Goal: Information Seeking & Learning: Check status

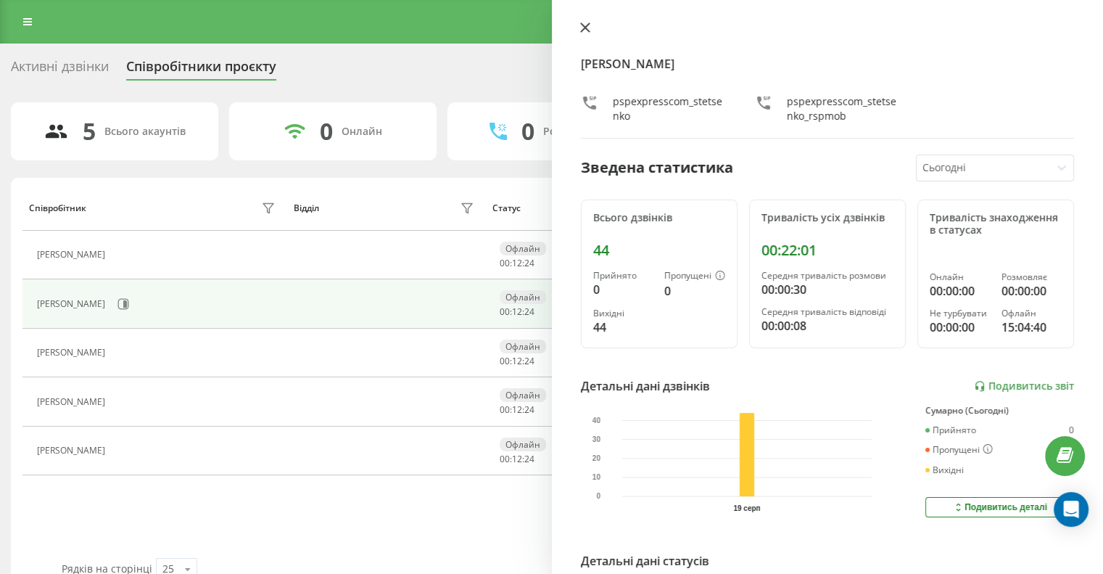
click at [584, 35] on button at bounding box center [585, 29] width 19 height 14
click at [996, 380] on link "Подивитись звіт" at bounding box center [1024, 386] width 100 height 12
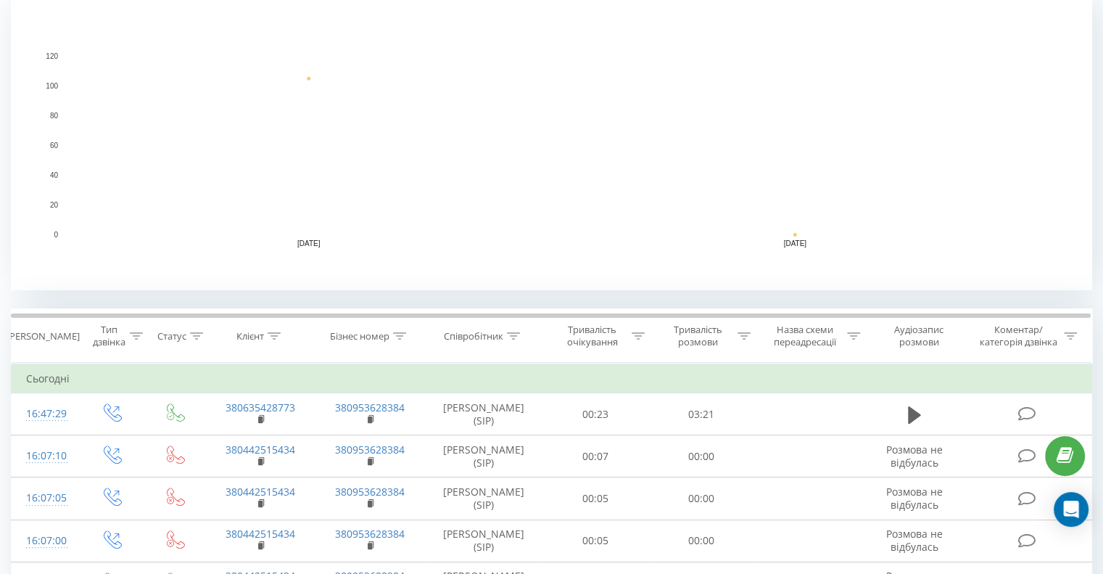
scroll to position [580, 0]
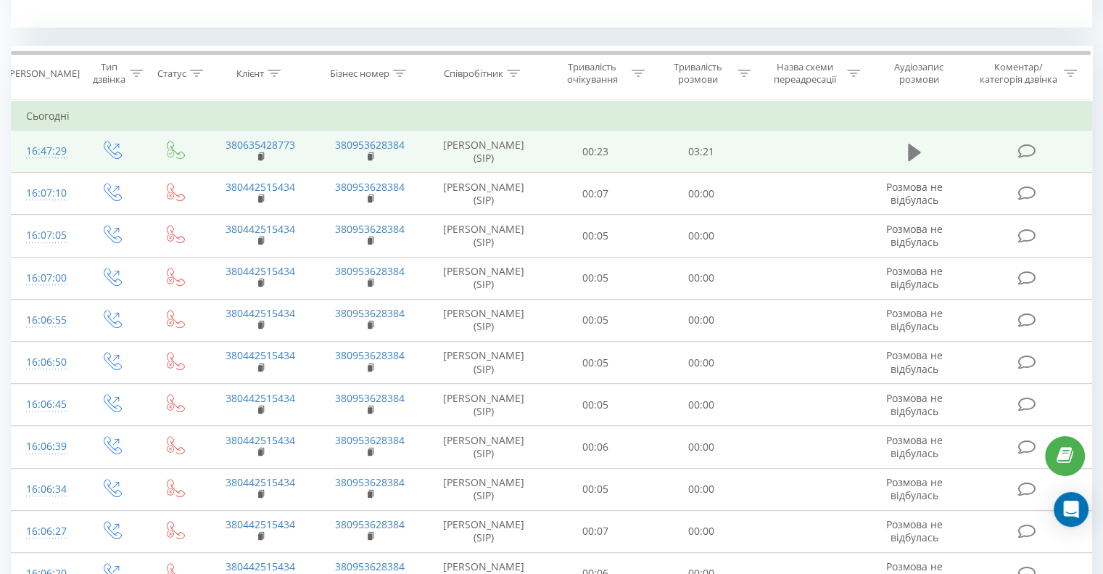
click at [917, 147] on icon at bounding box center [914, 152] width 13 height 20
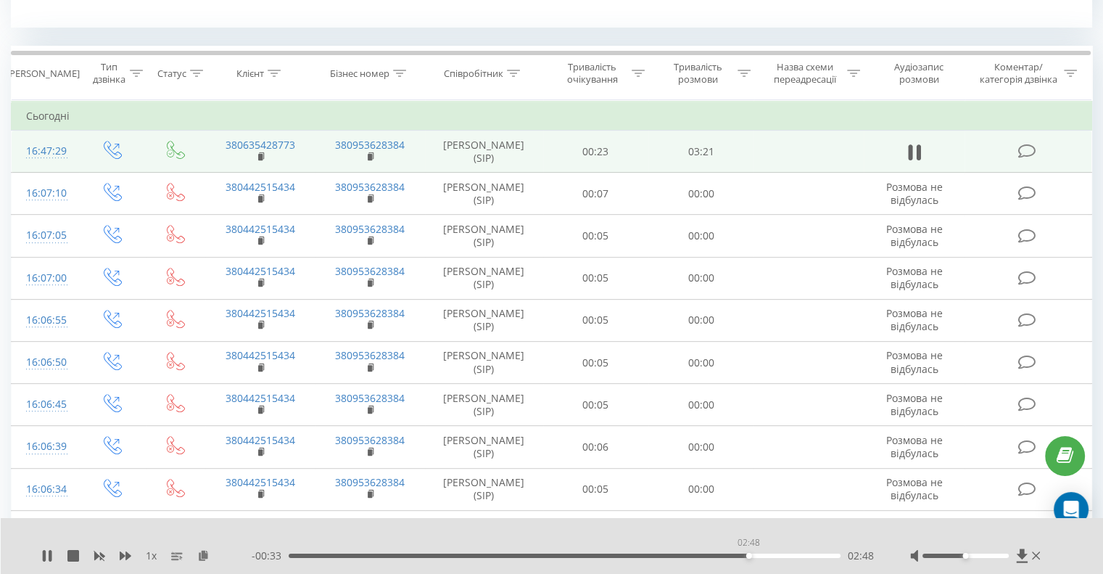
click at [749, 553] on div "02:48" at bounding box center [565, 555] width 552 height 4
drag, startPoint x: 969, startPoint y: 553, endPoint x: 1058, endPoint y: 553, distance: 89.2
click at [1058, 553] on div "1 x - 00:33 02:48 02:48" at bounding box center [552, 546] width 1103 height 56
click at [49, 556] on icon at bounding box center [50, 556] width 3 height 12
click at [779, 536] on div at bounding box center [542, 537] width 802 height 16
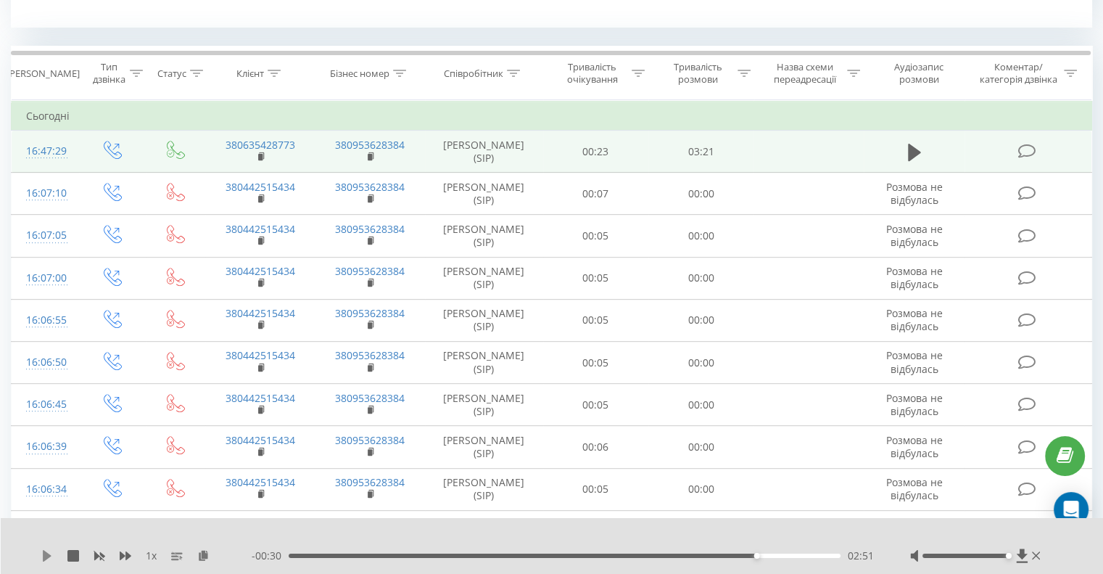
click at [46, 551] on icon at bounding box center [47, 556] width 12 height 12
click at [725, 553] on div "02:39" at bounding box center [565, 555] width 552 height 4
click at [687, 553] on div "- 00:39 02:42 02:42" at bounding box center [563, 555] width 622 height 15
click at [690, 558] on div "- 00:38 02:43 02:43" at bounding box center [563, 555] width 622 height 15
click at [690, 556] on div "02:26" at bounding box center [565, 555] width 552 height 4
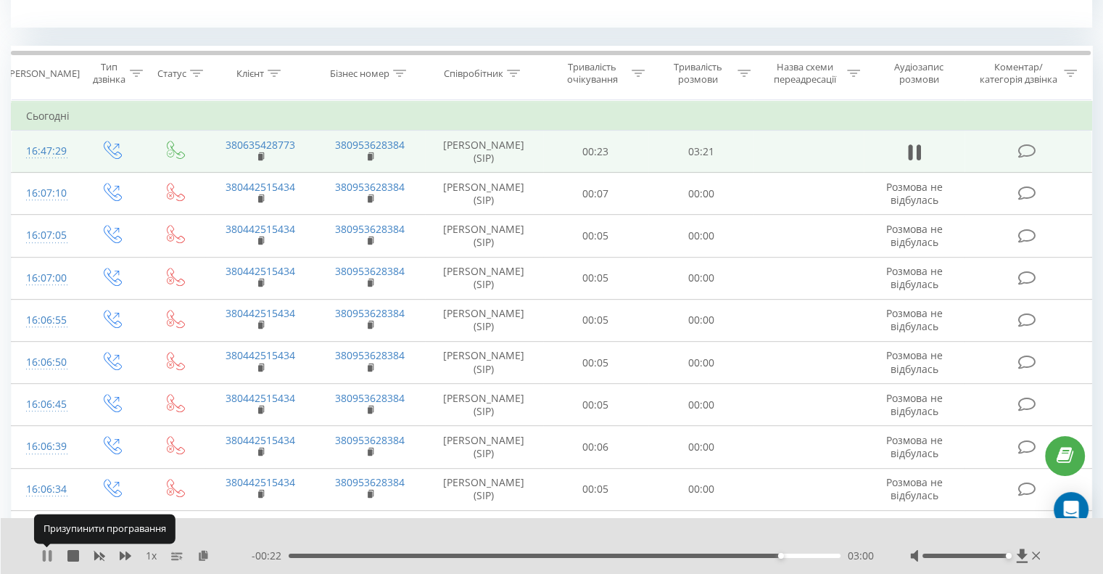
click at [46, 551] on icon at bounding box center [47, 556] width 12 height 12
click at [40, 554] on div "1 x - 00:21 03:00 03:00" at bounding box center [552, 546] width 1103 height 56
click at [52, 553] on icon at bounding box center [47, 556] width 12 height 12
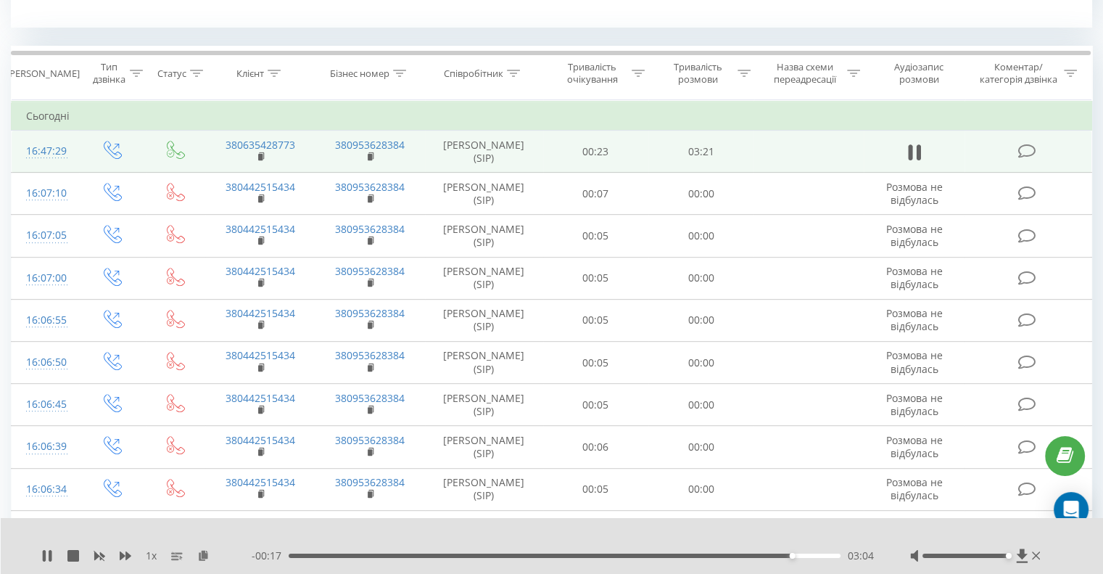
click at [774, 556] on div "03:04" at bounding box center [565, 555] width 552 height 4
click at [773, 556] on div "02:57" at bounding box center [565, 555] width 552 height 4
click at [45, 551] on icon at bounding box center [44, 556] width 3 height 12
click at [45, 551] on icon at bounding box center [47, 556] width 12 height 12
click at [763, 556] on div "03:03" at bounding box center [565, 555] width 552 height 4
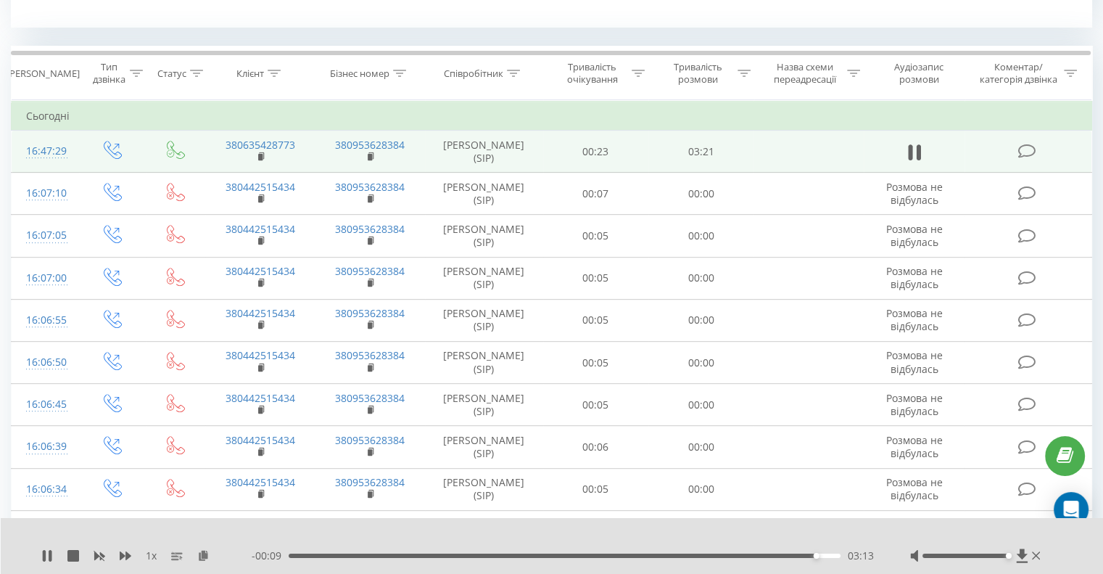
click at [47, 549] on div "1 x" at bounding box center [146, 555] width 210 height 15
click at [49, 553] on icon at bounding box center [50, 556] width 3 height 12
click at [688, 553] on div "- 00:07 03:15 03:15" at bounding box center [563, 555] width 622 height 15
click at [688, 556] on div "03:15" at bounding box center [565, 555] width 552 height 4
